Goal: Use online tool/utility: Utilize a website feature to perform a specific function

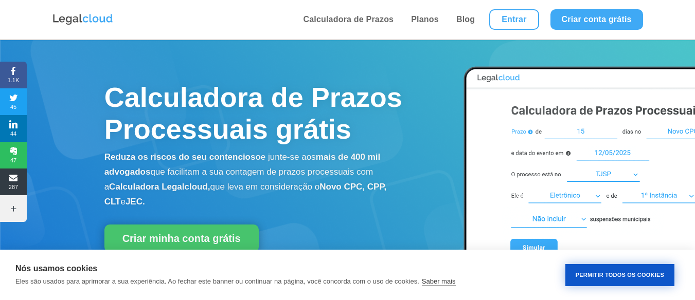
click at [601, 278] on button "Permitir Todos os Cookies" at bounding box center [619, 275] width 109 height 22
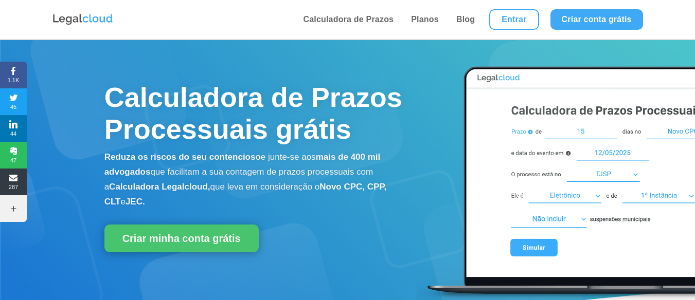
click at [591, 130] on img at bounding box center [571, 182] width 309 height 253
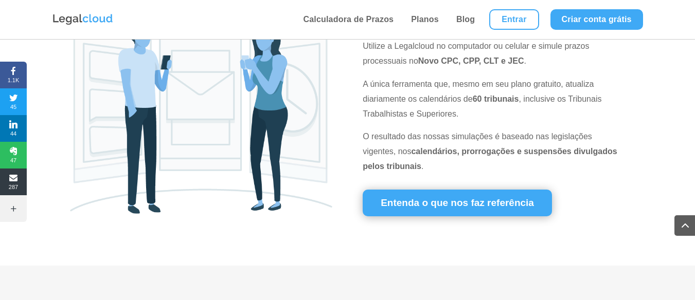
scroll to position [463, 0]
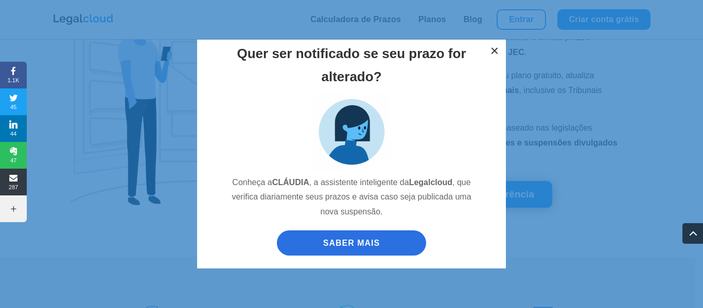
click at [490, 50] on button "×" at bounding box center [494, 51] width 23 height 23
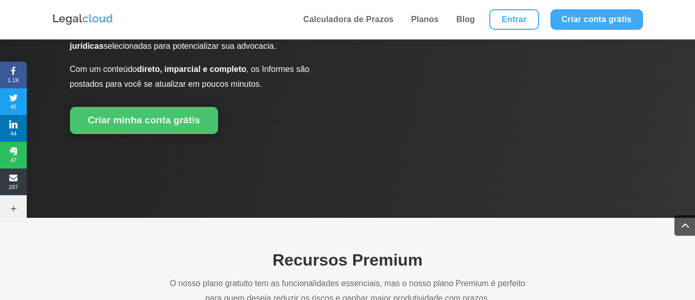
scroll to position [1646, 0]
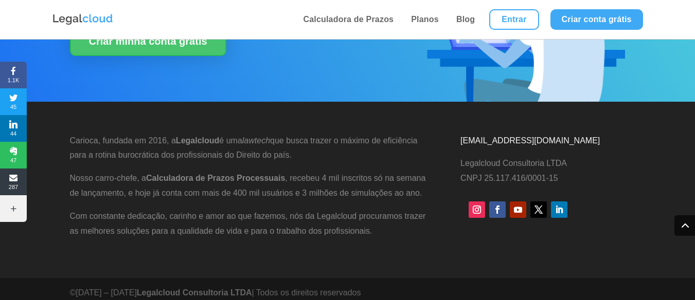
scroll to position [2698, 0]
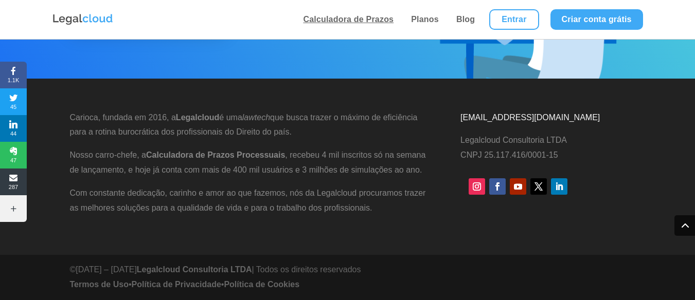
click at [360, 15] on link "Calculadora de Prazos" at bounding box center [348, 19] width 97 height 39
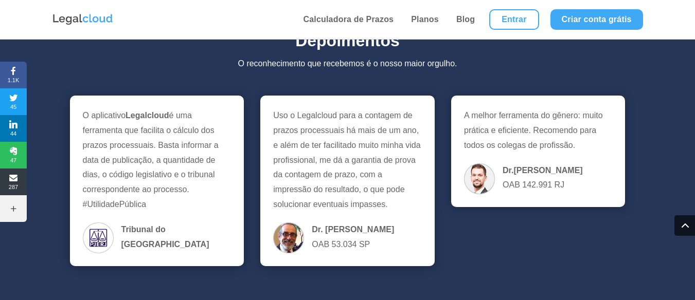
scroll to position [2235, 0]
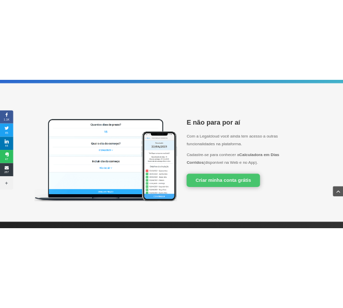
scroll to position [1318, 0]
